Goal: Information Seeking & Learning: Learn about a topic

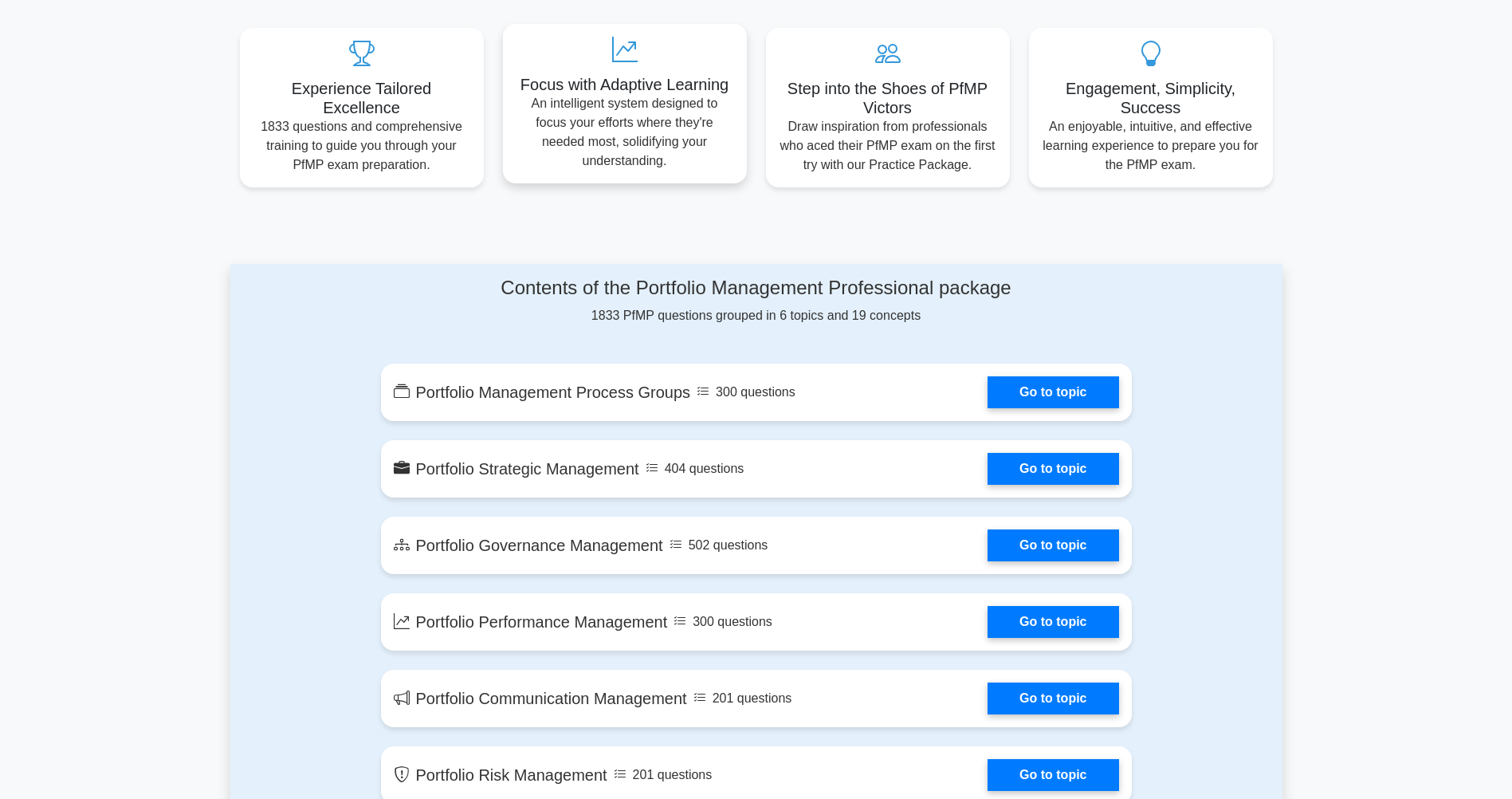
scroll to position [638, 0]
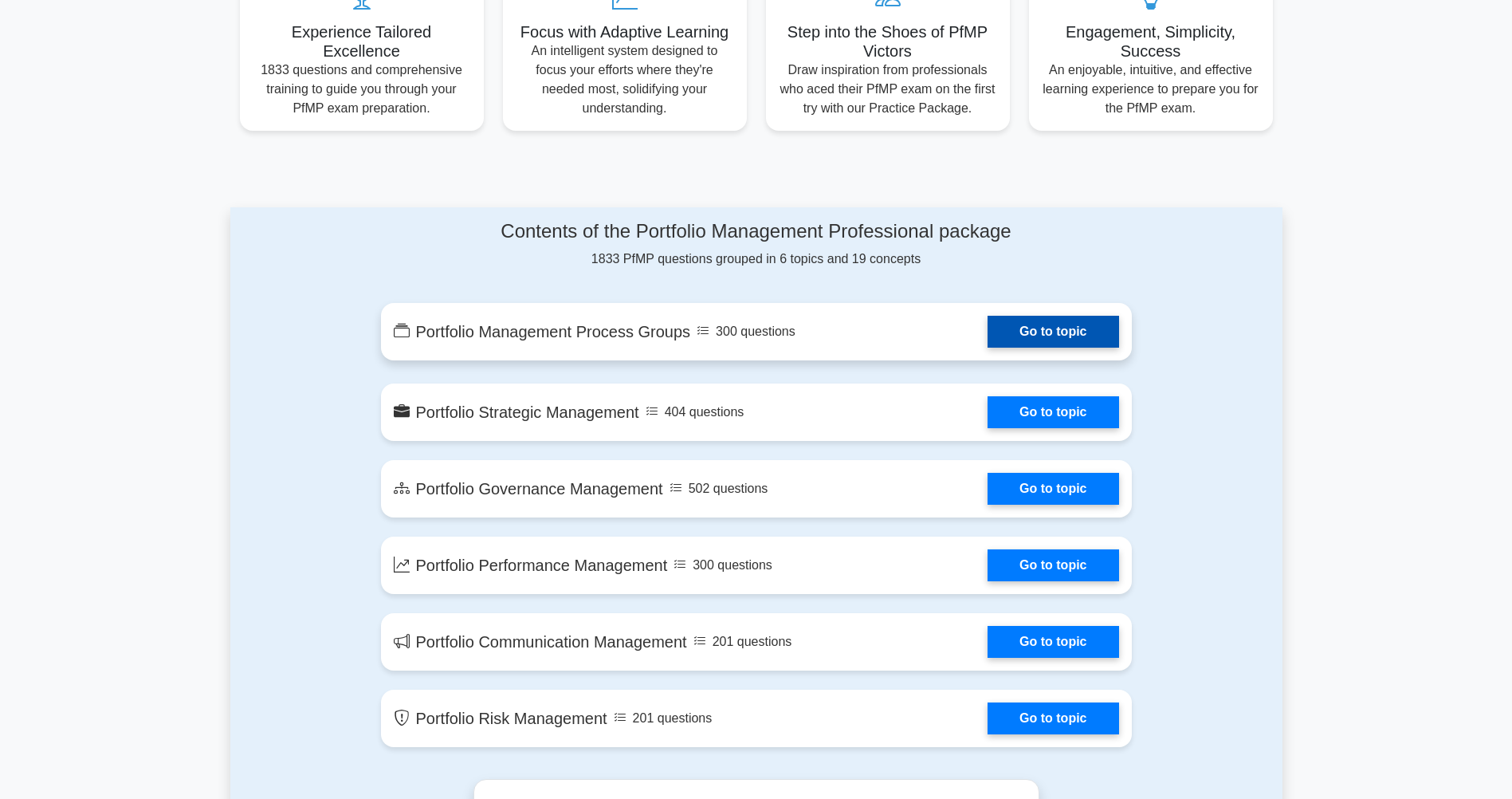
click at [987, 338] on link "Go to topic" at bounding box center [1053, 331] width 131 height 32
